Goal: Task Accomplishment & Management: Manage account settings

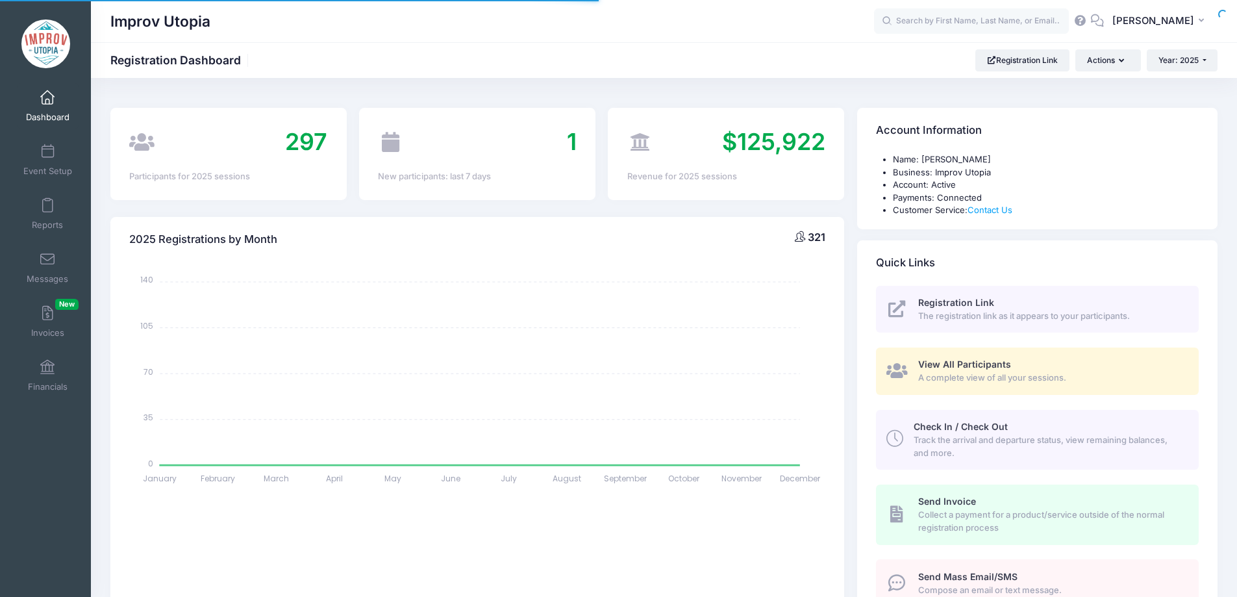
select select
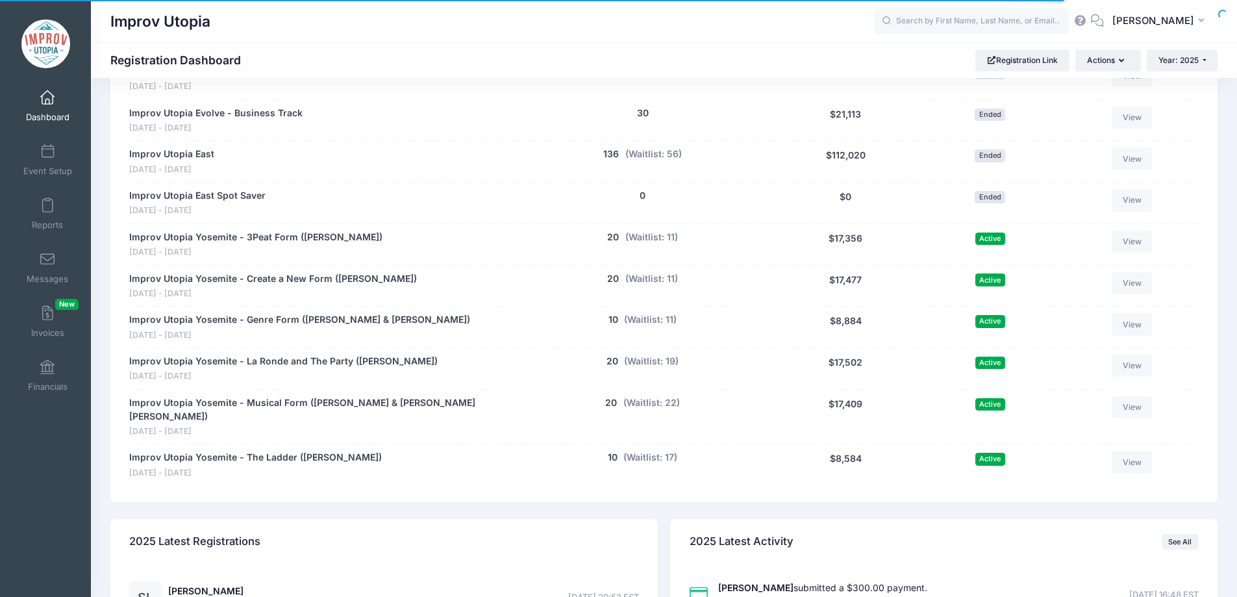
scroll to position [715, 0]
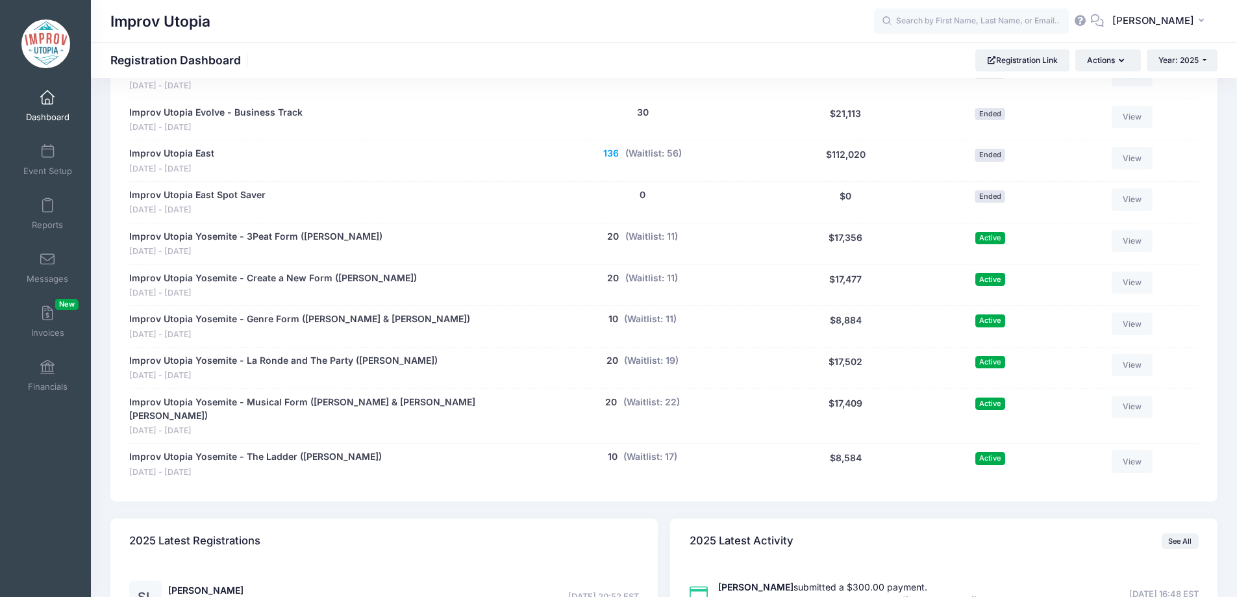
click at [611, 151] on button "136" at bounding box center [611, 154] width 16 height 14
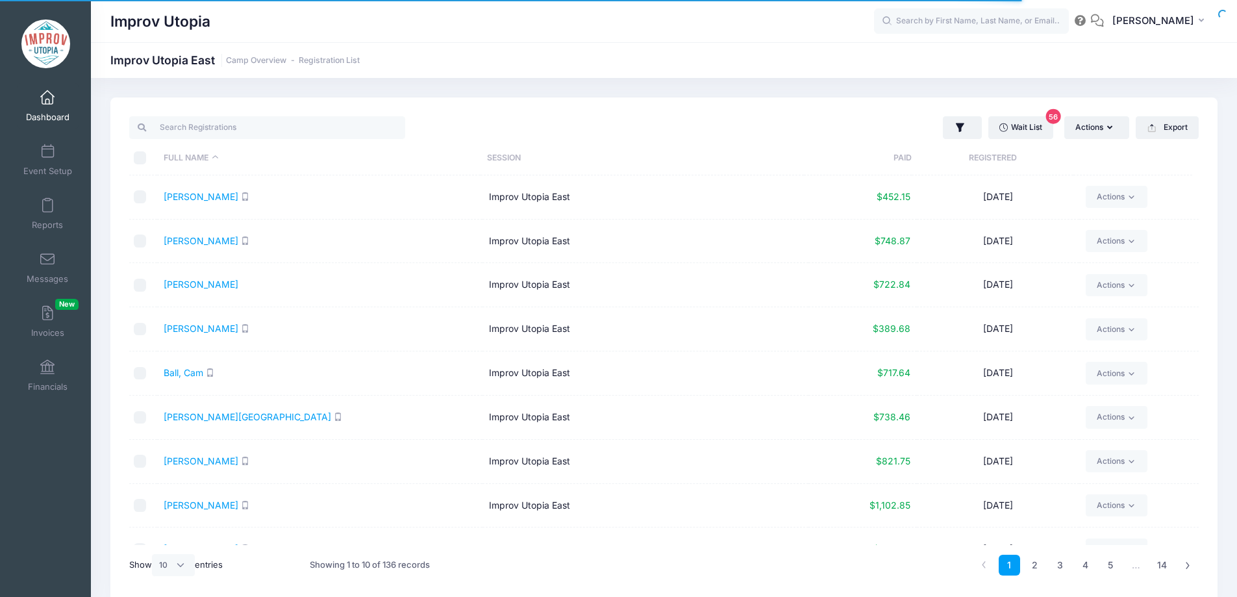
select select "10"
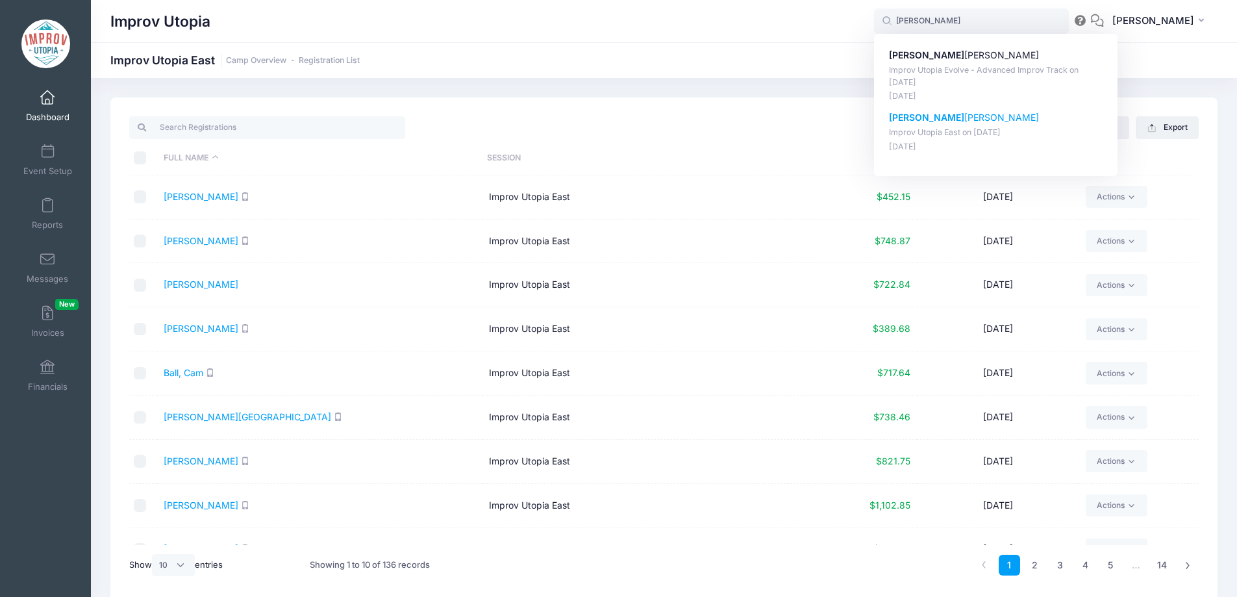
click at [948, 117] on p "[PERSON_NAME]" at bounding box center [996, 118] width 214 height 14
type input "[PERSON_NAME] (Improv Utopia East, [DATE])"
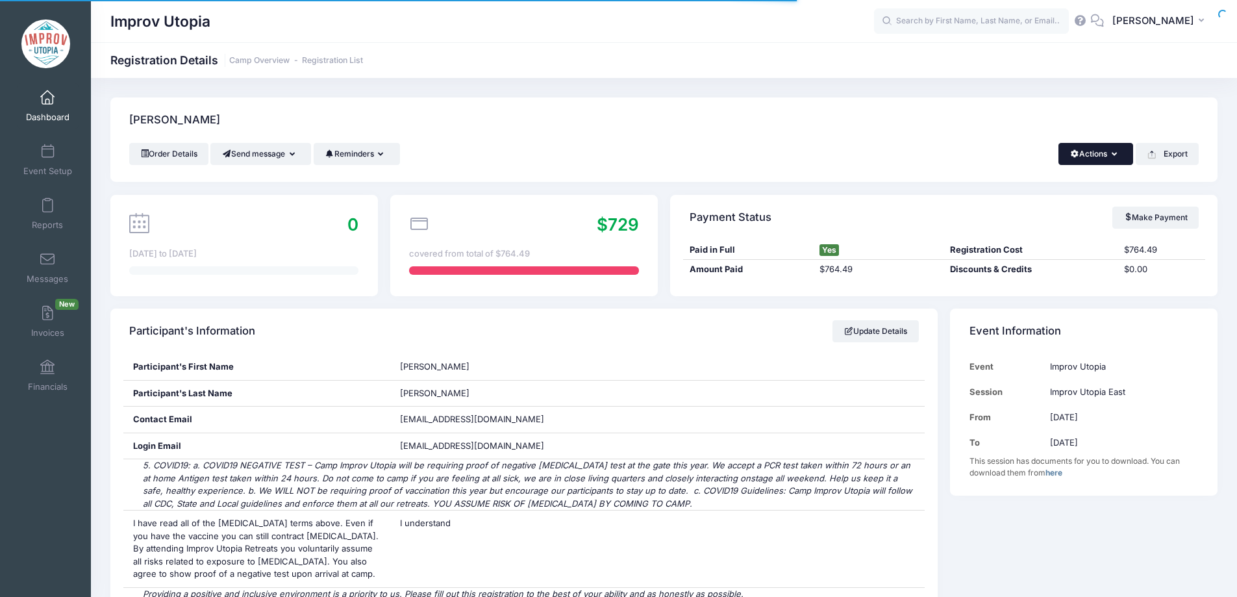
click at [1085, 161] on button "Actions" at bounding box center [1095, 154] width 75 height 22
click at [1026, 277] on link "Delete" at bounding box center [1052, 274] width 150 height 25
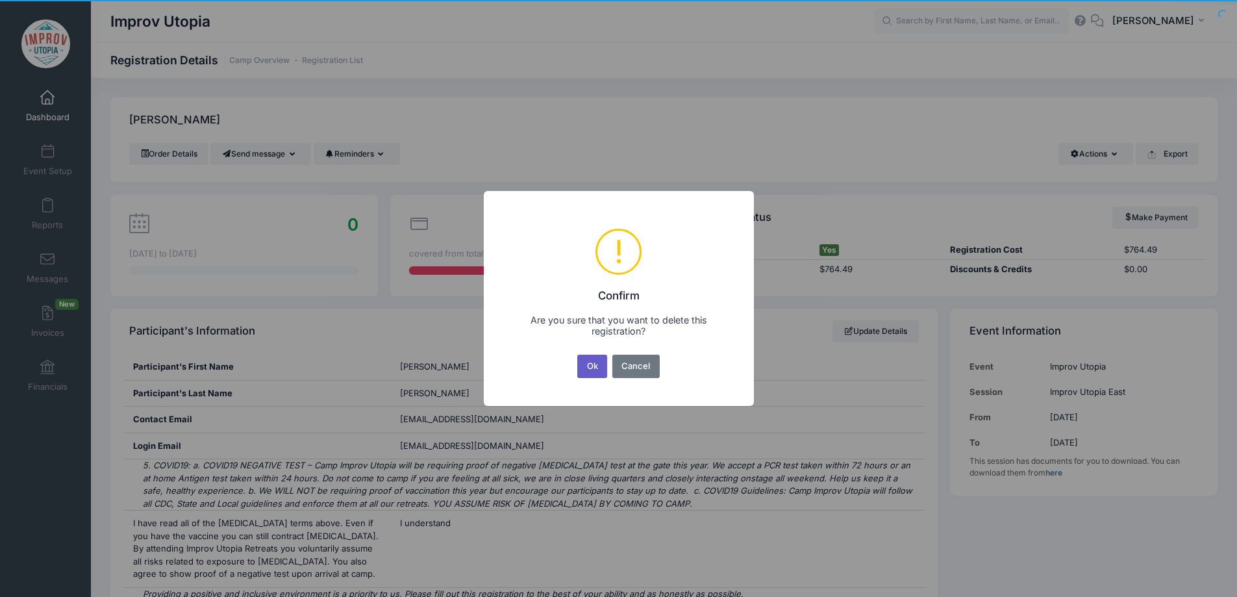
click at [592, 372] on button "Ok" at bounding box center [592, 365] width 30 height 23
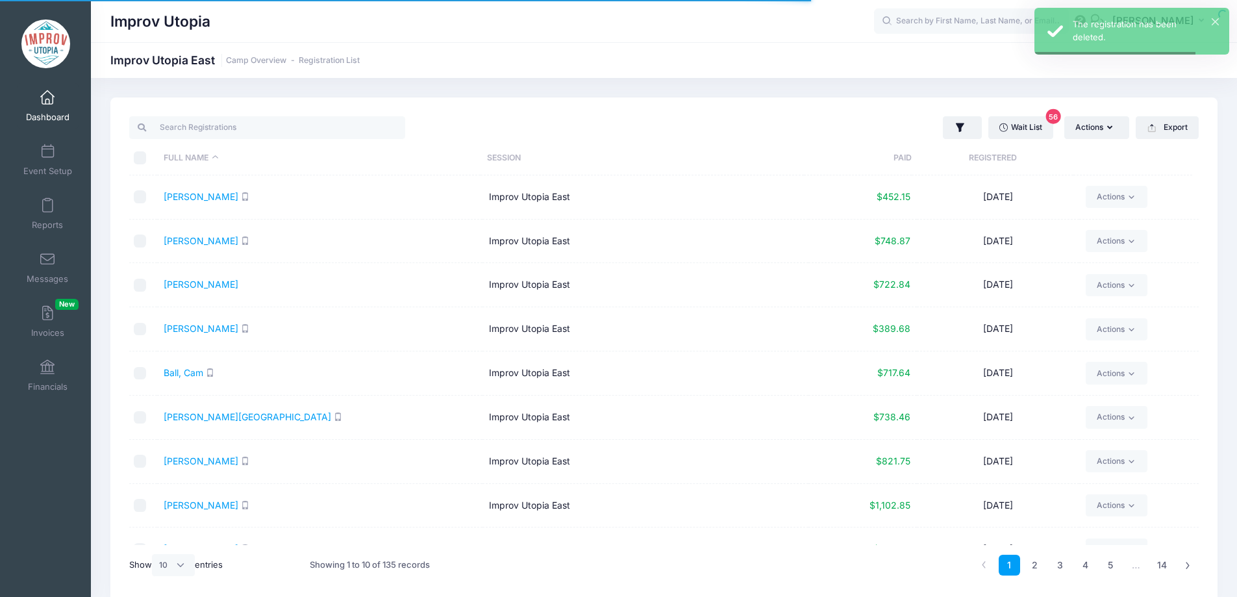
select select "10"
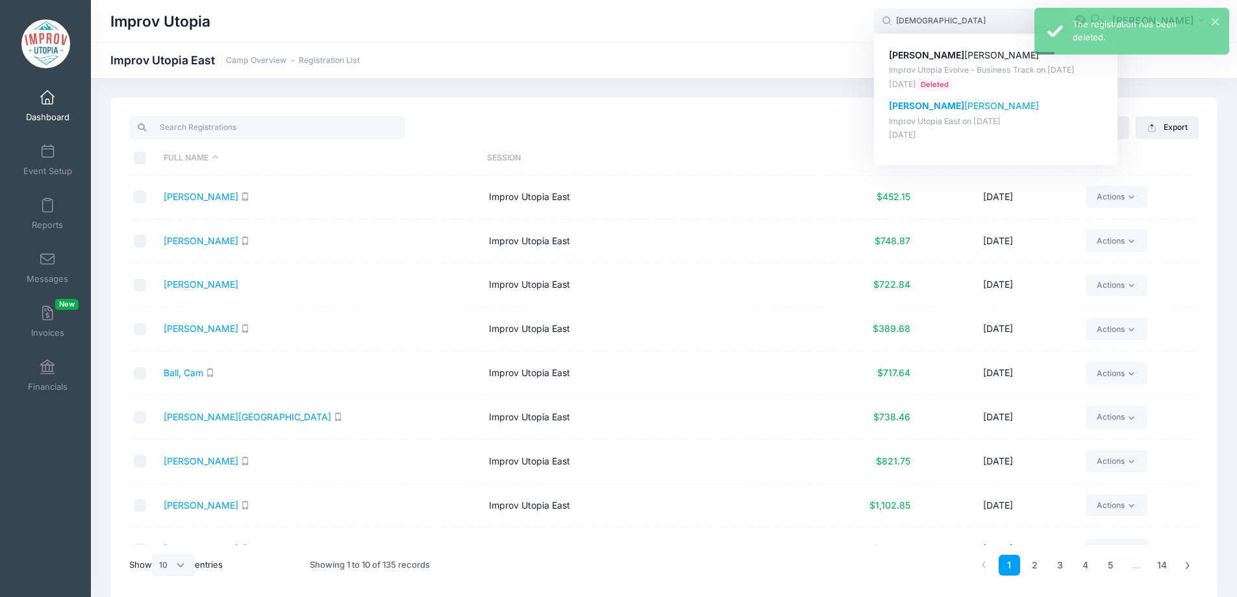
click at [969, 110] on p "Kristen McKenzie" at bounding box center [996, 106] width 214 height 14
type input "Kristen McKenzie (Improv Utopia East, Aug-29, 2025)"
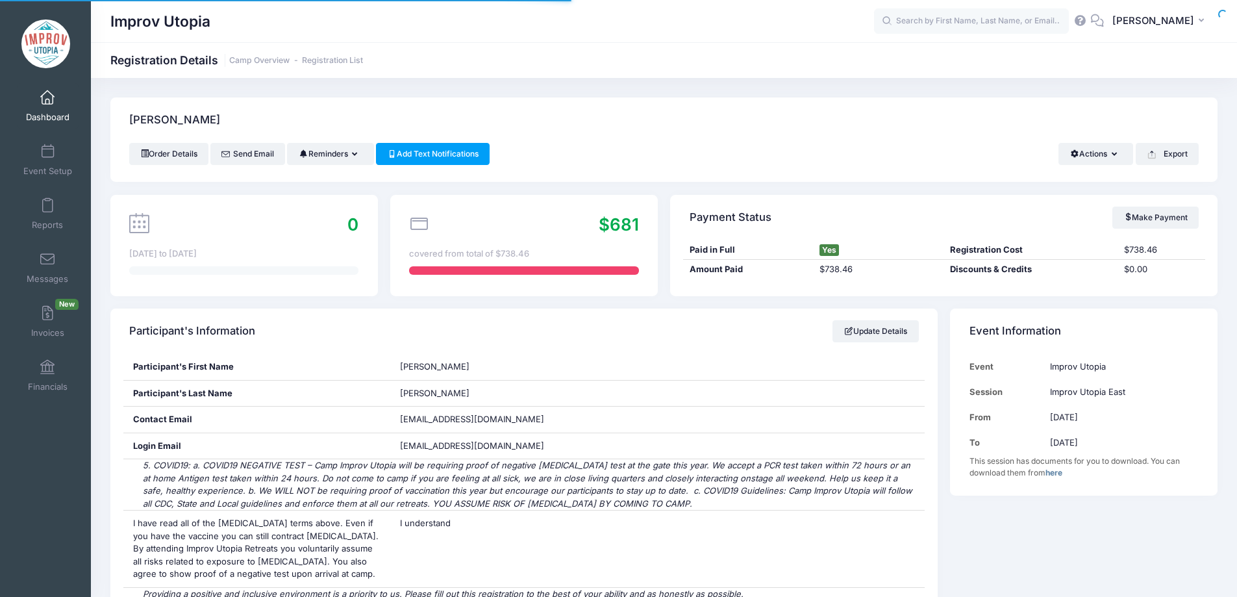
click at [1086, 141] on div "[PERSON_NAME]" at bounding box center [663, 119] width 1107 height 45
click at [1092, 147] on button "Actions" at bounding box center [1095, 154] width 75 height 22
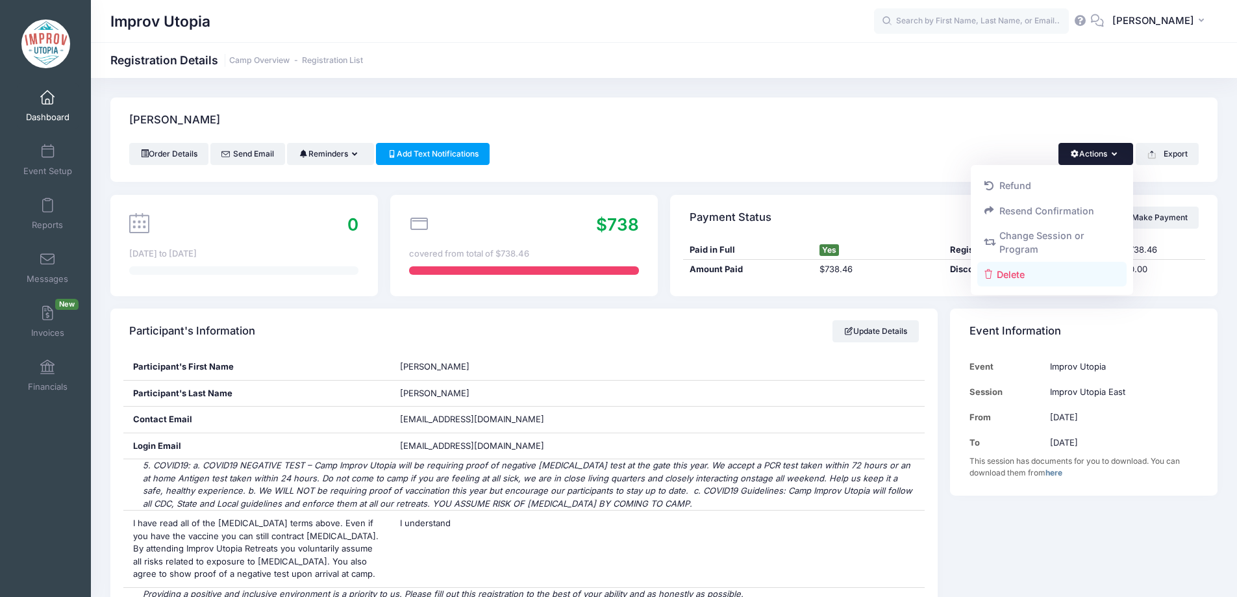
click at [1041, 278] on link "Delete" at bounding box center [1052, 274] width 150 height 25
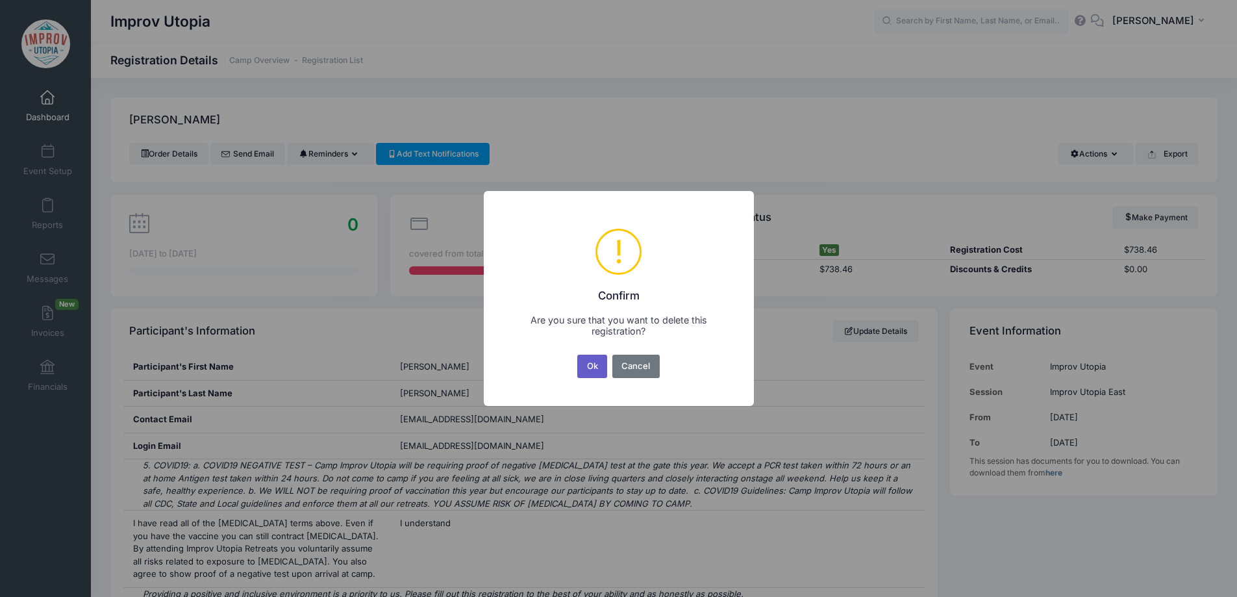
click at [581, 365] on button "Ok" at bounding box center [592, 365] width 30 height 23
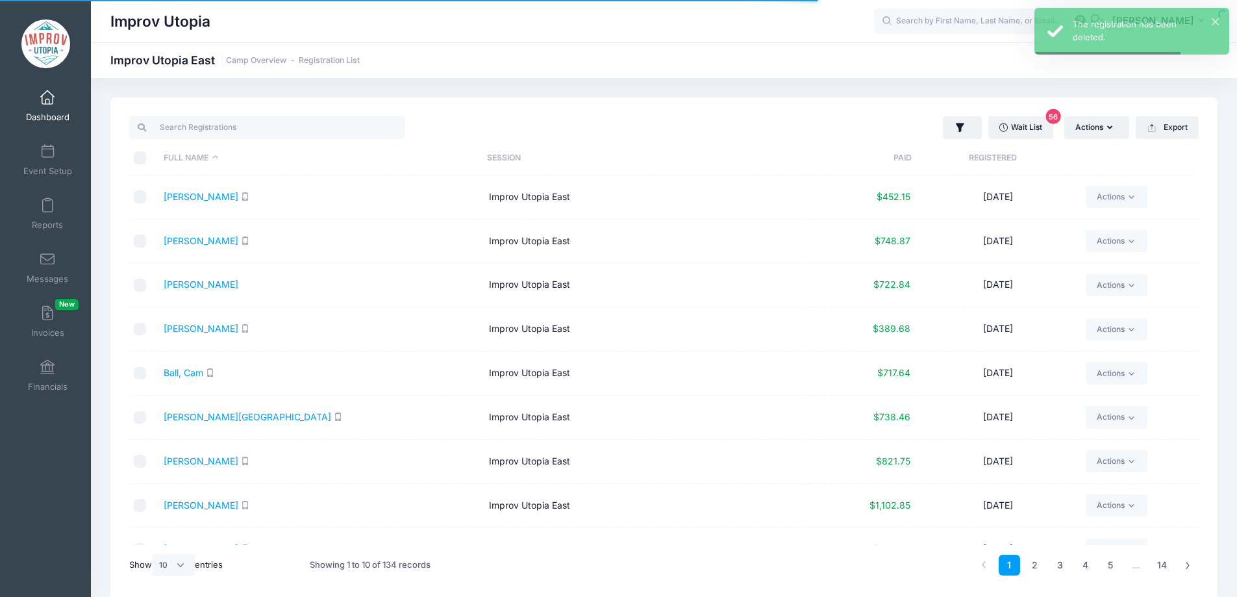
select select "10"
click at [47, 95] on span at bounding box center [47, 98] width 0 height 14
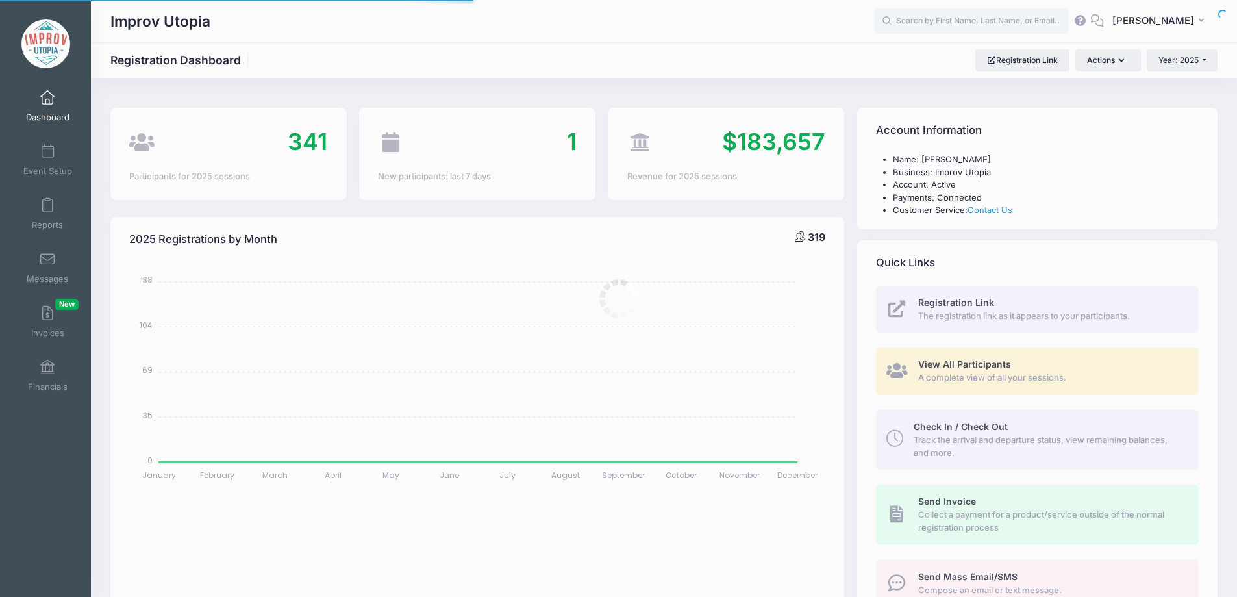
select select
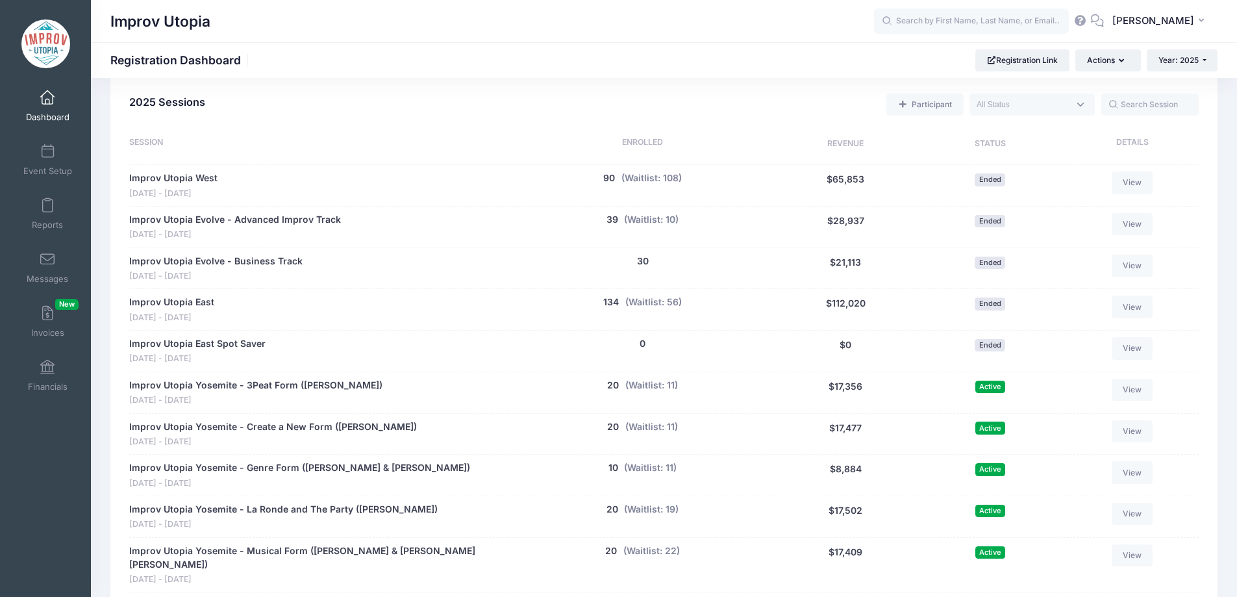
scroll to position [567, 0]
click at [610, 301] on button "134" at bounding box center [611, 301] width 16 height 14
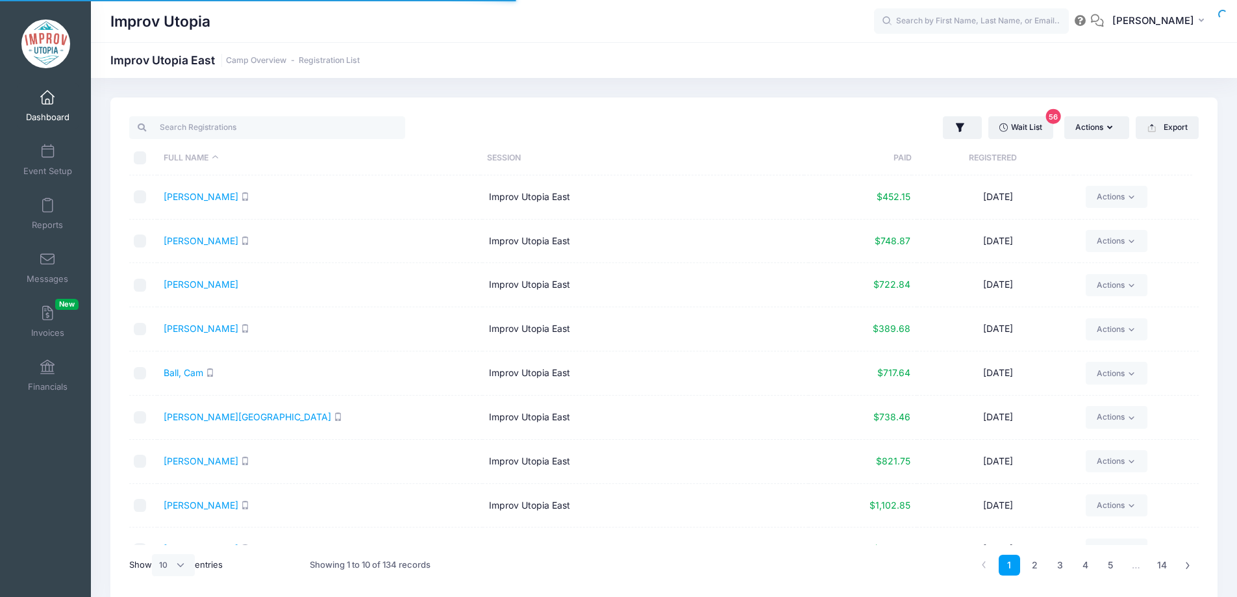
select select "10"
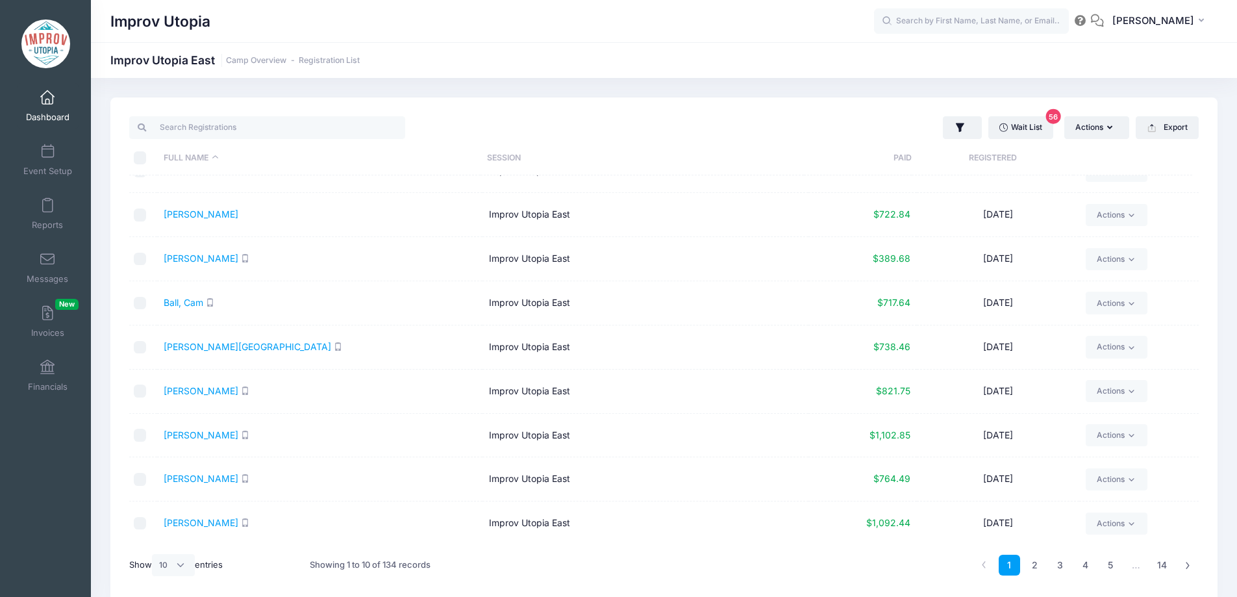
scroll to position [55, 0]
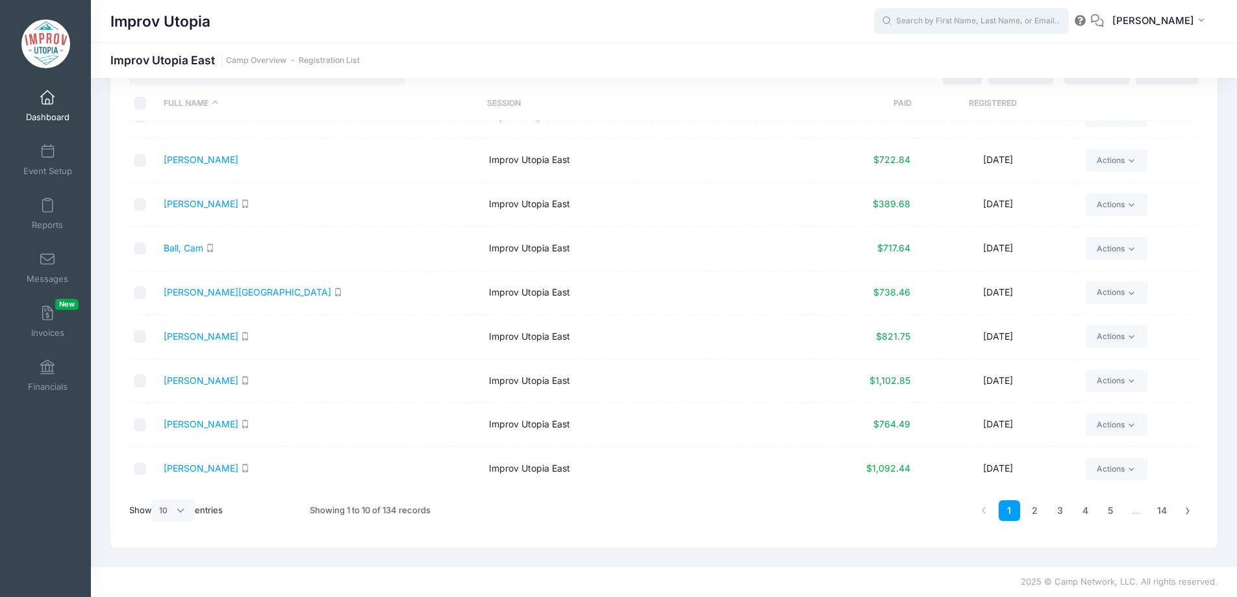
click at [958, 16] on input "text" at bounding box center [971, 21] width 195 height 26
click at [956, 64] on div "[PERSON_NAME] Improv Utopia East on [DATE] [DATE]" at bounding box center [996, 70] width 214 height 42
type input "[PERSON_NAME] (Improv Utopia East, [DATE])"
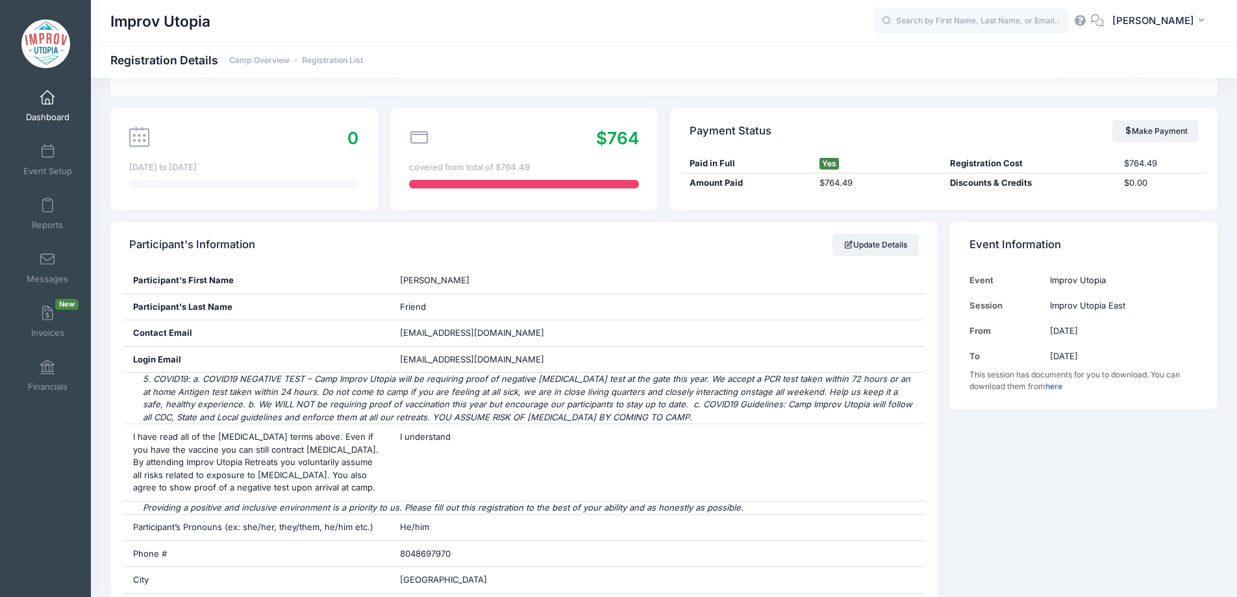
scroll to position [69, 0]
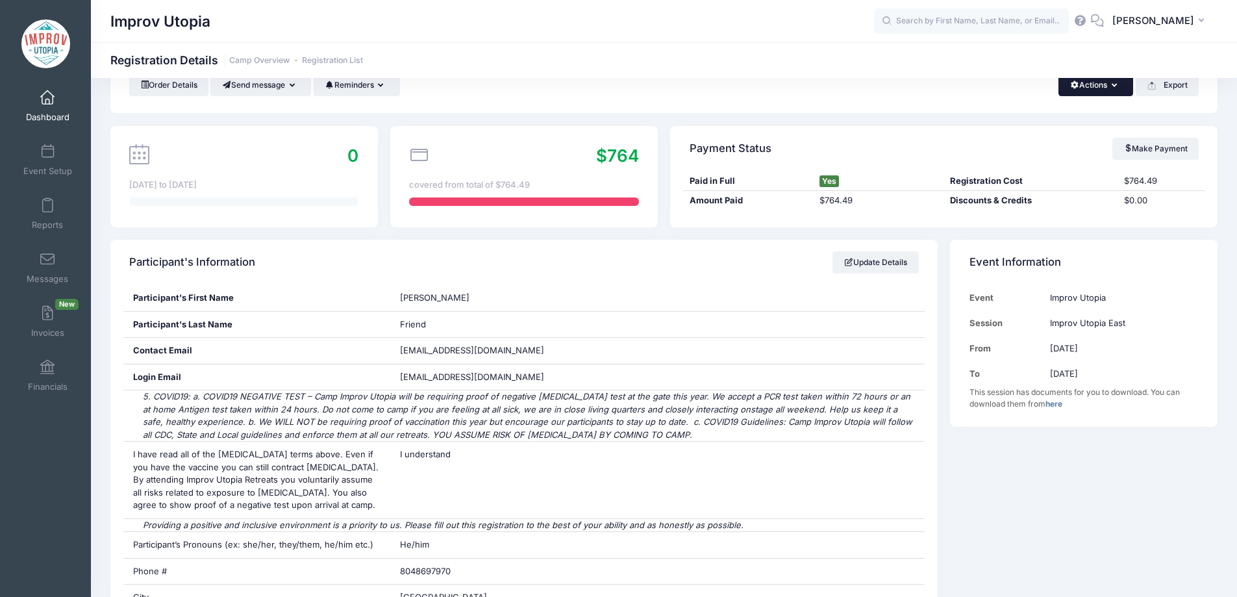
click at [1090, 89] on button "Actions" at bounding box center [1095, 85] width 75 height 22
click at [1030, 209] on link "Delete" at bounding box center [1052, 205] width 150 height 25
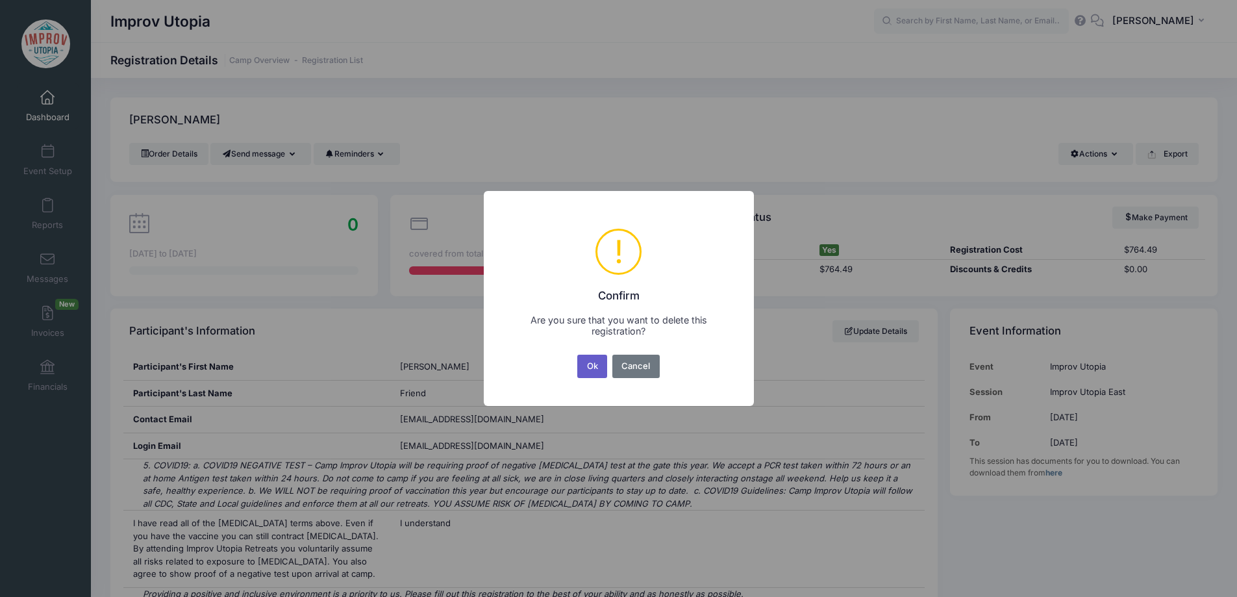
click at [592, 371] on button "Ok" at bounding box center [592, 365] width 30 height 23
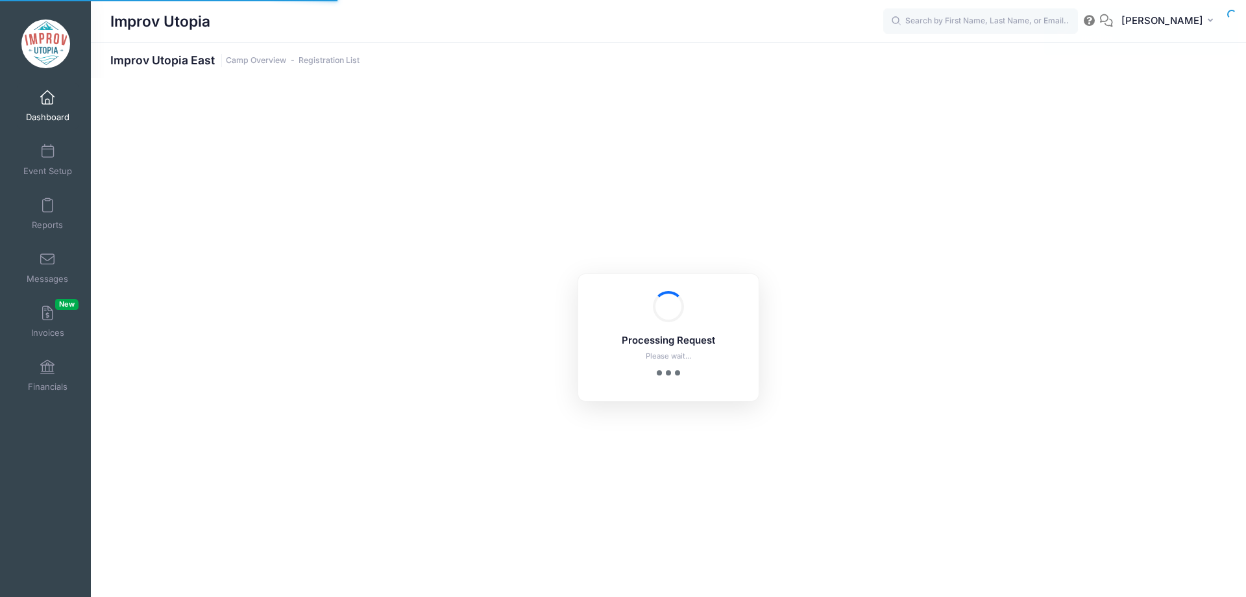
select select "10"
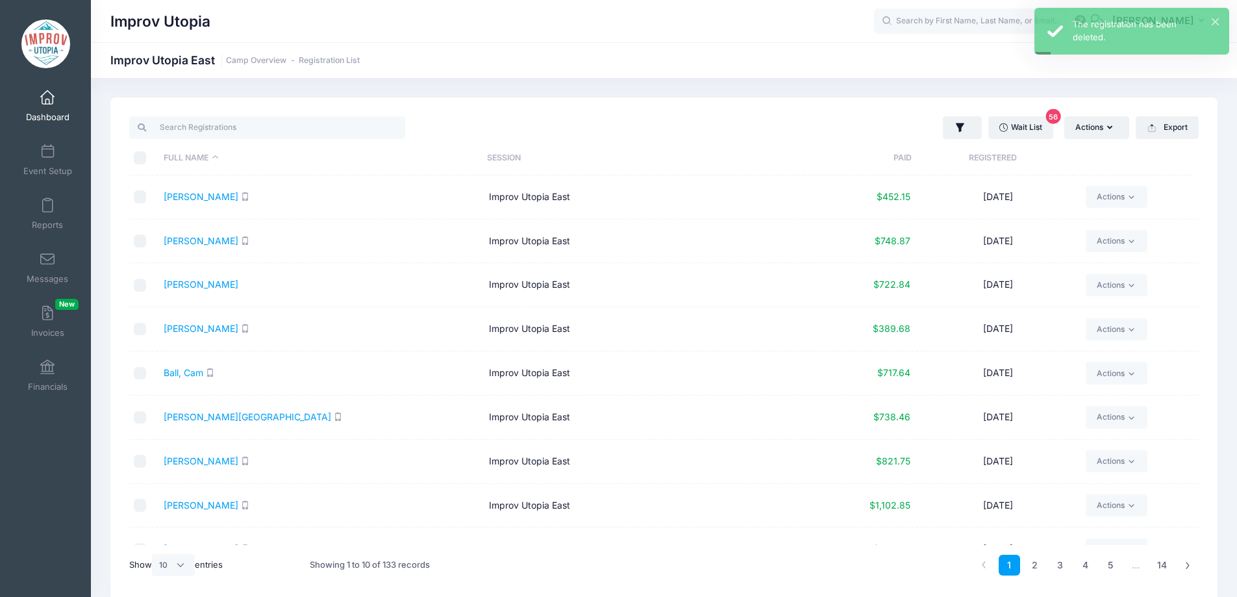
click at [36, 108] on link "Dashboard" at bounding box center [48, 105] width 62 height 45
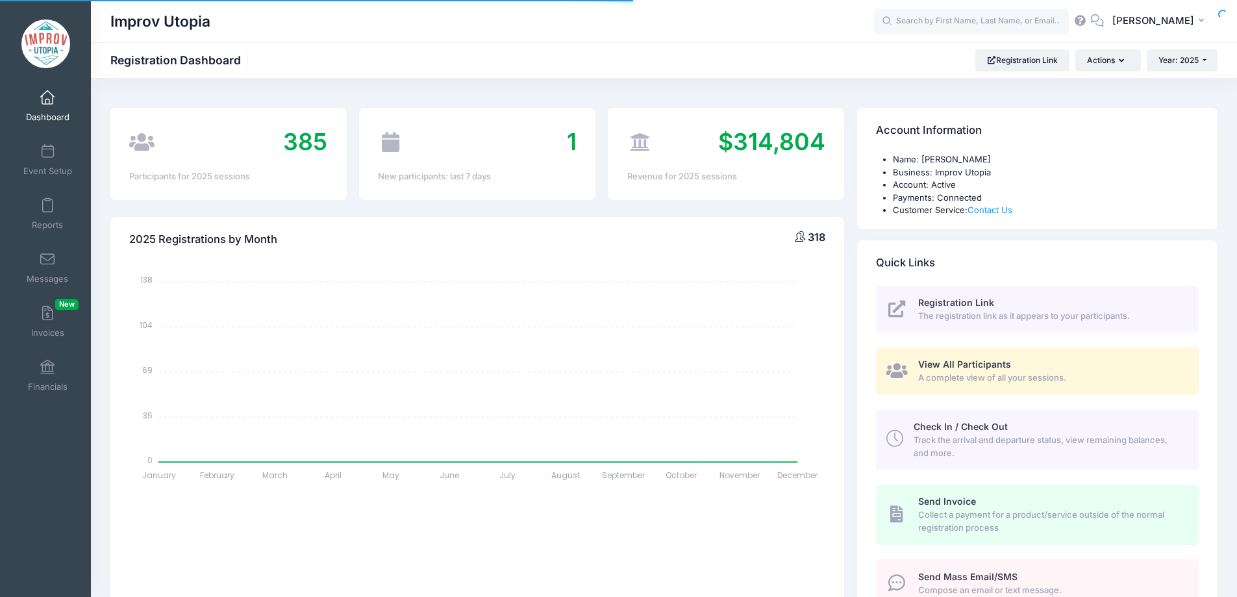
select select
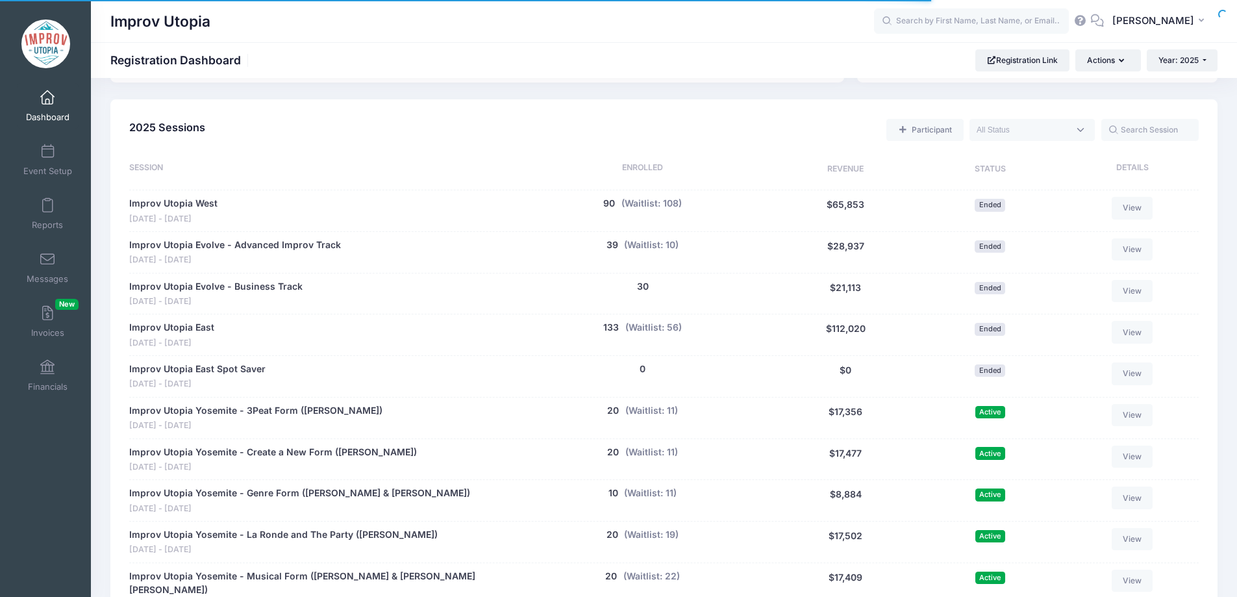
scroll to position [541, 0]
